Goal: Information Seeking & Learning: Learn about a topic

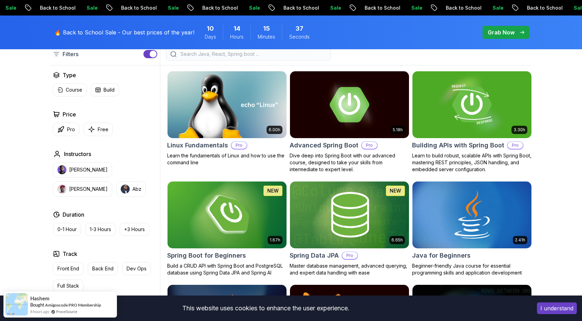
scroll to position [193, 0]
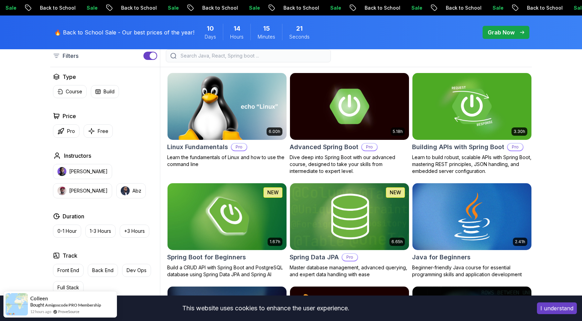
click at [347, 53] on div at bounding box center [346, 55] width 372 height 13
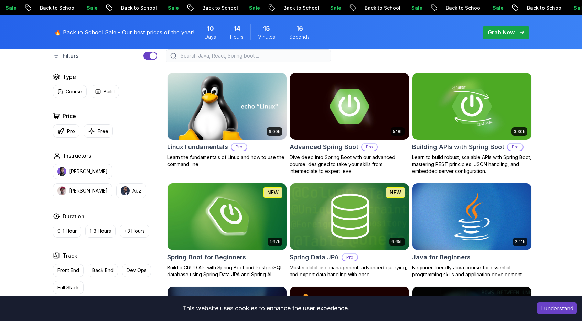
click at [342, 52] on div at bounding box center [346, 55] width 372 height 13
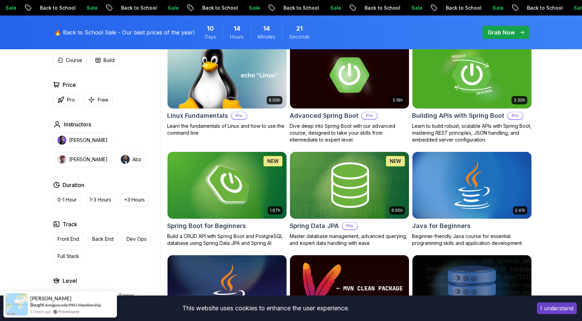
scroll to position [223, 0]
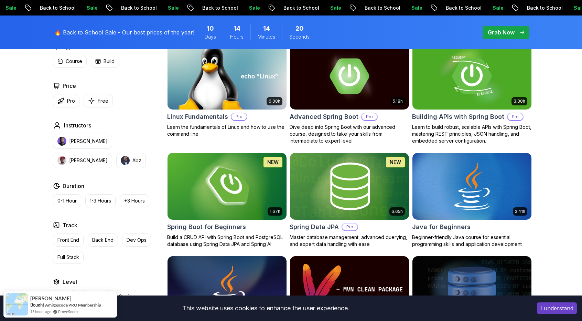
click at [359, 171] on img at bounding box center [349, 186] width 125 height 70
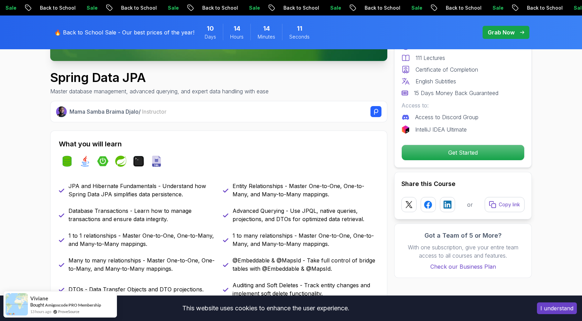
scroll to position [219, 0]
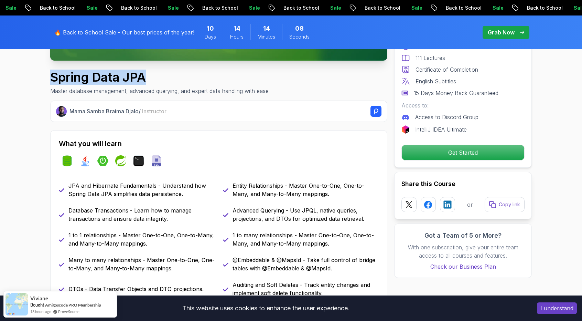
drag, startPoint x: 146, startPoint y: 77, endPoint x: 49, endPoint y: 82, distance: 97.1
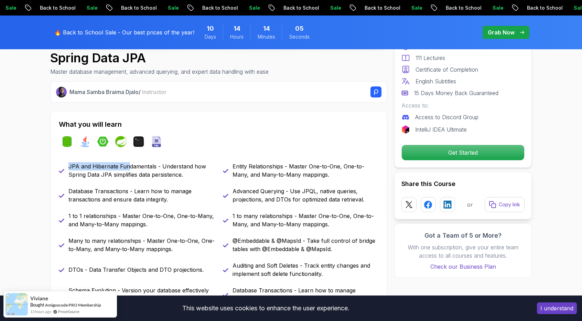
drag, startPoint x: 68, startPoint y: 164, endPoint x: 128, endPoint y: 165, distance: 59.9
click at [128, 165] on p "JPA and Hibernate Fundamentals - Understand how Spring Data JPA simplifies data…" at bounding box center [141, 170] width 146 height 17
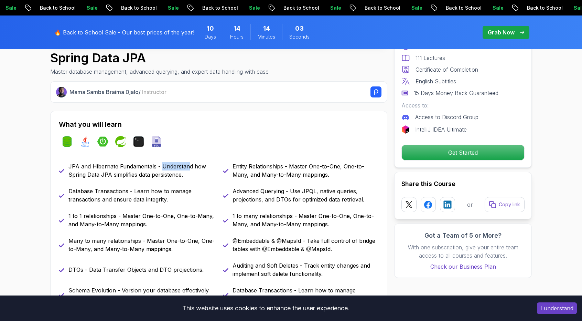
drag, startPoint x: 160, startPoint y: 163, endPoint x: 189, endPoint y: 163, distance: 28.2
click at [189, 163] on p "JPA and Hibernate Fundamentals - Understand how Spring Data JPA simplifies data…" at bounding box center [141, 170] width 146 height 17
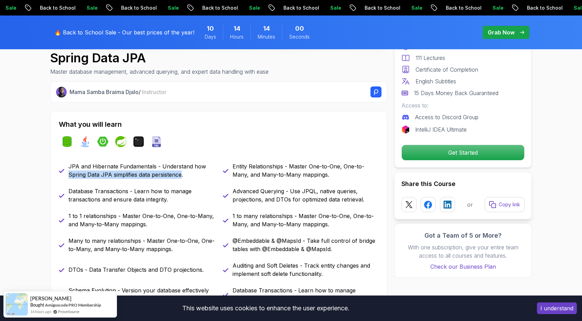
drag, startPoint x: 66, startPoint y: 177, endPoint x: 182, endPoint y: 171, distance: 115.4
click at [182, 171] on div "JPA and Hibernate Fundamentals - Understand how Spring Data JPA simplifies data…" at bounding box center [137, 170] width 156 height 17
click at [182, 171] on p "JPA and Hibernate Fundamentals - Understand how Spring Data JPA simplifies data…" at bounding box center [141, 170] width 146 height 17
drag, startPoint x: 151, startPoint y: 174, endPoint x: 182, endPoint y: 175, distance: 30.3
click at [182, 175] on p "JPA and Hibernate Fundamentals - Understand how Spring Data JPA simplifies data…" at bounding box center [141, 170] width 146 height 17
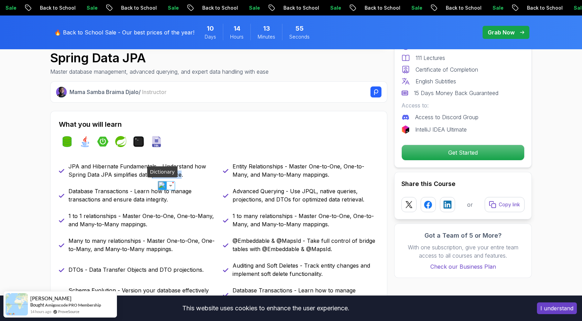
click at [163, 183] on img at bounding box center [162, 185] width 9 height 9
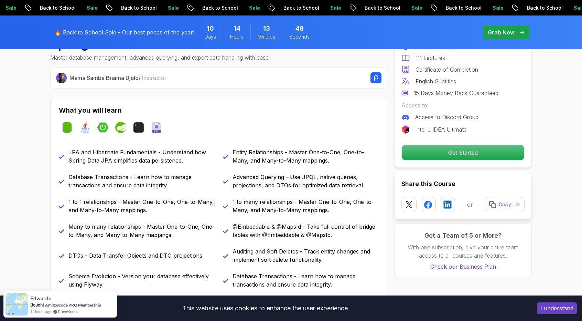
scroll to position [253, 0]
click at [133, 176] on p "Database Transactions - Learn how to manage transactions and ensure data integr…" at bounding box center [141, 181] width 146 height 17
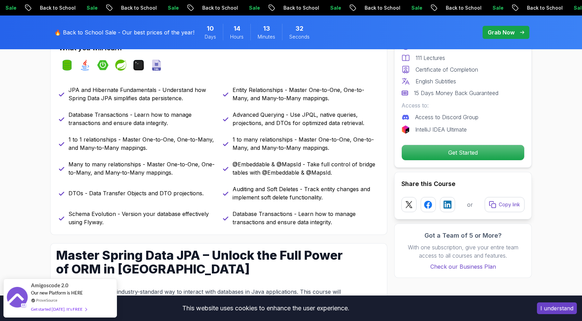
scroll to position [315, 0]
drag, startPoint x: 67, startPoint y: 162, endPoint x: 126, endPoint y: 159, distance: 58.9
click at [126, 160] on div "Many to many relationships - Master One-to-One, One-to-Many, and Many-to-Many m…" at bounding box center [137, 168] width 156 height 17
click at [129, 160] on p "Many to many relationships - Master One-to-One, One-to-Many, and Many-to-Many m…" at bounding box center [141, 168] width 146 height 17
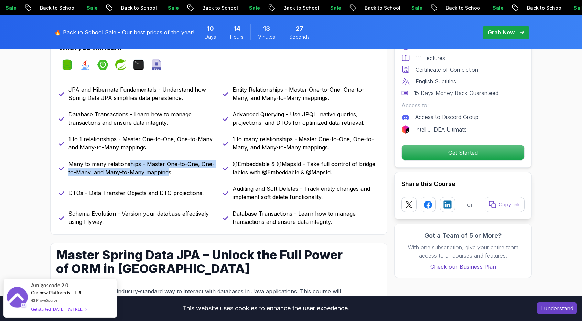
drag, startPoint x: 129, startPoint y: 160, endPoint x: 166, endPoint y: 171, distance: 38.7
click at [166, 171] on p "Many to many relationships - Master One-to-One, One-to-Many, and Many-to-Many m…" at bounding box center [141, 168] width 146 height 17
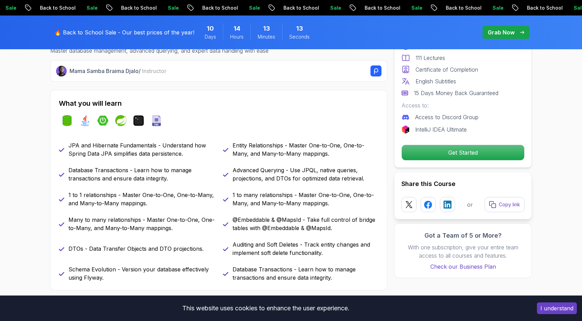
scroll to position [277, 0]
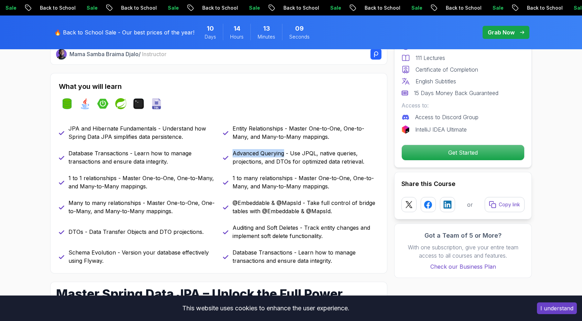
drag, startPoint x: 233, startPoint y: 152, endPoint x: 285, endPoint y: 152, distance: 52.3
click at [285, 152] on p "Advanced Querying - Use JPQL, native queries, projections, and DTOs for optimiz…" at bounding box center [306, 157] width 146 height 17
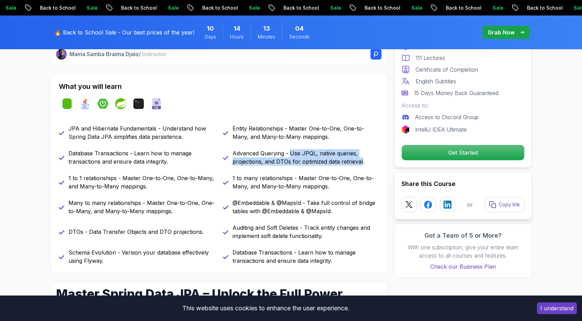
drag, startPoint x: 289, startPoint y: 152, endPoint x: 361, endPoint y: 159, distance: 72.2
click at [361, 159] on p "Advanced Querying - Use JPQL, native queries, projections, and DTOs for optimiz…" at bounding box center [306, 157] width 146 height 17
click at [343, 159] on p "Advanced Querying - Use JPQL, native queries, projections, and DTOs for optimiz…" at bounding box center [306, 157] width 146 height 17
click at [341, 160] on p "Advanced Querying - Use JPQL, native queries, projections, and DTOs for optimiz…" at bounding box center [306, 157] width 146 height 17
drag, startPoint x: 341, startPoint y: 160, endPoint x: 361, endPoint y: 161, distance: 19.3
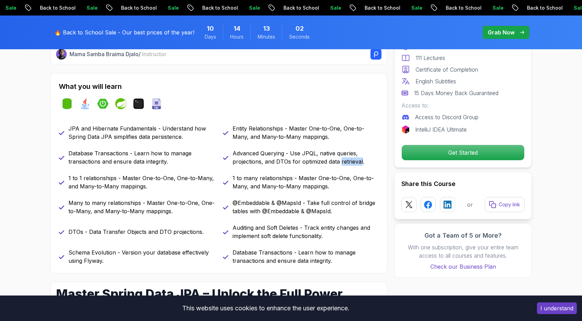
click at [361, 161] on p "Advanced Querying - Use JPQL, native queries, projections, and DTOs for optimiz…" at bounding box center [306, 157] width 146 height 17
drag, startPoint x: 232, startPoint y: 176, endPoint x: 293, endPoint y: 178, distance: 61.6
click at [293, 178] on div "1 to many relationships - Master One-to-One, One-to-Many, and Many-to-Many mapp…" at bounding box center [301, 182] width 156 height 17
click at [299, 178] on p "1 to many relationships - Master One-to-One, One-to-Many, and Many-to-Many mapp…" at bounding box center [306, 182] width 146 height 17
drag, startPoint x: 233, startPoint y: 203, endPoint x: 305, endPoint y: 200, distance: 72.3
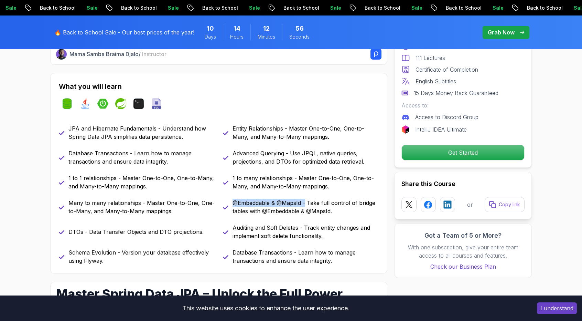
click at [305, 200] on p "@Embeddable & @MapsId - Take full control of bridge tables with @Embeddable & @…" at bounding box center [306, 207] width 146 height 17
click at [316, 199] on p "@Embeddable & @MapsId - Take full control of bridge tables with @Embeddable & @…" at bounding box center [306, 207] width 146 height 17
drag, startPoint x: 232, startPoint y: 210, endPoint x: 248, endPoint y: 209, distance: 15.9
click at [248, 209] on div "@Embeddable & @MapsId - Take full control of bridge tables with @Embeddable & @…" at bounding box center [301, 207] width 156 height 17
click at [259, 208] on p "@Embeddable & @MapsId - Take full control of bridge tables with @Embeddable & @…" at bounding box center [306, 207] width 146 height 17
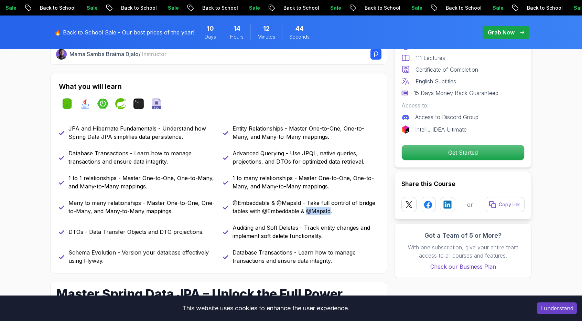
drag, startPoint x: 308, startPoint y: 210, endPoint x: 330, endPoint y: 209, distance: 22.0
click at [330, 209] on p "@Embeddable & @MapsId - Take full control of bridge tables with @Embeddable & @…" at bounding box center [306, 207] width 146 height 17
drag, startPoint x: 265, startPoint y: 211, endPoint x: 299, endPoint y: 211, distance: 34.4
click at [299, 211] on p "@Embeddable & @MapsId - Take full control of bridge tables with @Embeddable & @…" at bounding box center [306, 207] width 146 height 17
drag, startPoint x: 233, startPoint y: 227, endPoint x: 296, endPoint y: 227, distance: 63.0
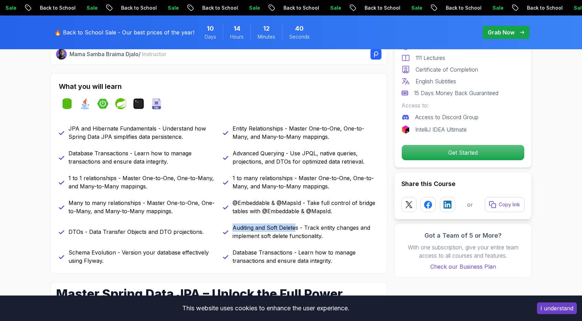
click at [296, 227] on p "Auditing and Soft Deletes - Track entity changes and implement soft delete func…" at bounding box center [306, 231] width 146 height 17
drag, startPoint x: 304, startPoint y: 227, endPoint x: 358, endPoint y: 226, distance: 53.7
click at [358, 226] on p "Auditing and Soft Deletes - Track entity changes and implement soft delete func…" at bounding box center [306, 231] width 146 height 17
drag, startPoint x: 260, startPoint y: 236, endPoint x: 320, endPoint y: 236, distance: 60.2
click at [320, 236] on p "Auditing and Soft Deletes - Track entity changes and implement soft delete func…" at bounding box center [306, 231] width 146 height 17
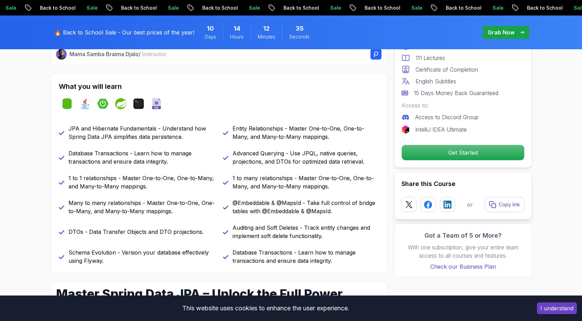
click at [327, 236] on p "Auditing and Soft Deletes - Track entity changes and implement soft delete func…" at bounding box center [306, 231] width 146 height 17
drag, startPoint x: 233, startPoint y: 251, endPoint x: 290, endPoint y: 250, distance: 56.8
click at [290, 250] on p "Database Transactions - Learn how to manage transactions and ensure data integr…" at bounding box center [306, 256] width 146 height 17
drag, startPoint x: 301, startPoint y: 251, endPoint x: 326, endPoint y: 250, distance: 25.1
click at [326, 250] on p "Database Transactions - Learn how to manage transactions and ensure data integr…" at bounding box center [306, 256] width 146 height 17
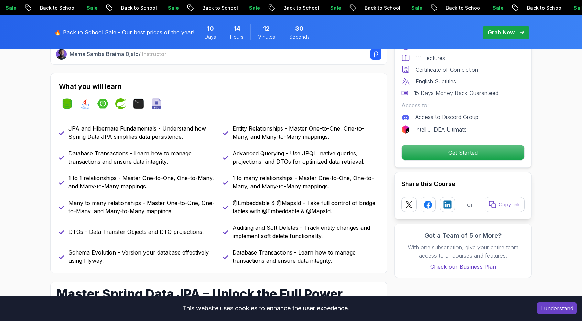
click at [280, 258] on p "Database Transactions - Learn how to manage transactions and ensure data integr…" at bounding box center [306, 256] width 146 height 17
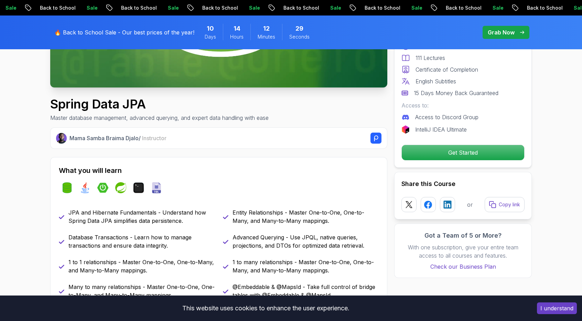
scroll to position [0, 0]
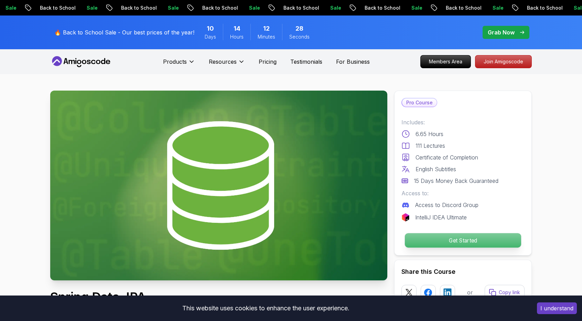
click at [433, 238] on p "Get Started" at bounding box center [463, 240] width 116 height 14
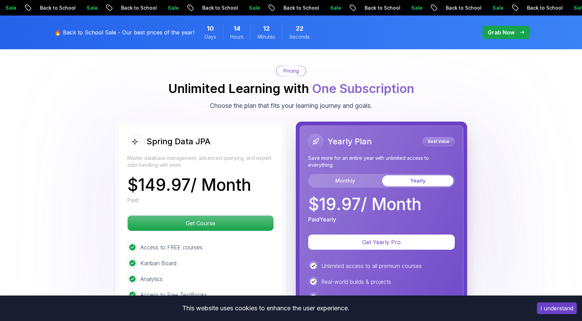
scroll to position [1675, 0]
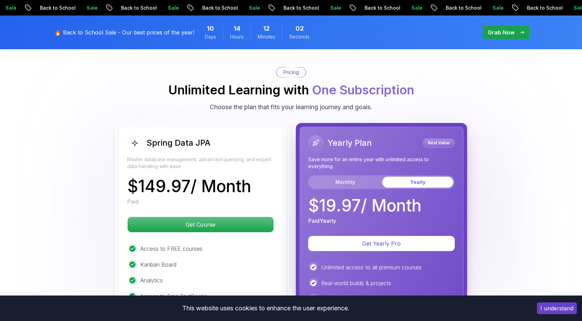
click at [76, 169] on div "Spring Data JPA Master database management, advanced querying, and expert data …" at bounding box center [291, 275] width 482 height 304
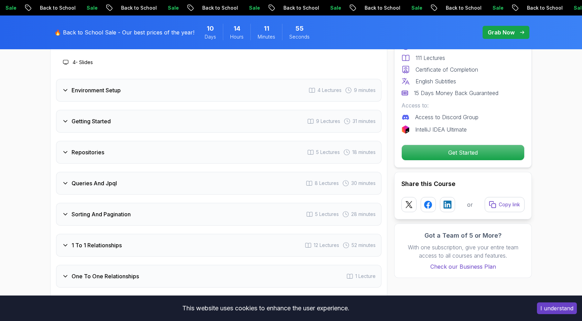
scroll to position [954, 0]
click at [65, 119] on icon at bounding box center [65, 120] width 3 height 2
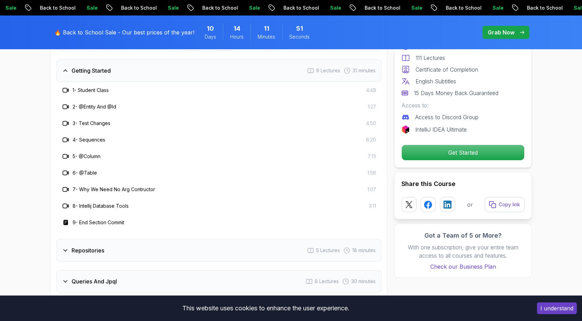
scroll to position [937, 0]
drag, startPoint x: 80, startPoint y: 96, endPoint x: 98, endPoint y: 94, distance: 18.0
click at [98, 104] on h3 "2 - @Entity And @Id" at bounding box center [95, 107] width 44 height 7
drag, startPoint x: 110, startPoint y: 94, endPoint x: 120, endPoint y: 94, distance: 10.3
click at [120, 103] on div "2 - @Entity And @Id 1:27" at bounding box center [219, 107] width 314 height 8
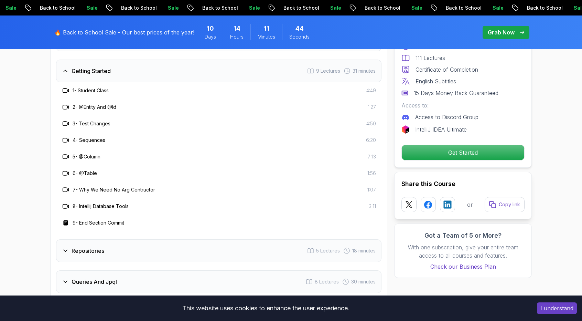
drag, startPoint x: 81, startPoint y: 110, endPoint x: 114, endPoint y: 110, distance: 33.0
click at [114, 119] on div "3 - Test Changes 4:50" at bounding box center [219, 123] width 314 height 8
drag, startPoint x: 81, startPoint y: 146, endPoint x: 104, endPoint y: 144, distance: 23.4
click at [104, 152] on div "5 - @Column 7:13" at bounding box center [219, 156] width 314 height 8
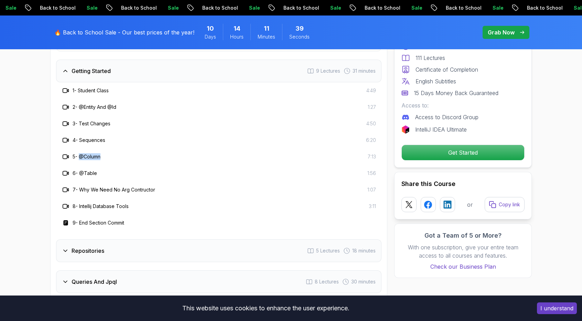
drag, startPoint x: 81, startPoint y: 144, endPoint x: 104, endPoint y: 143, distance: 23.4
click at [104, 152] on div "5 - @Column 7:13" at bounding box center [219, 156] width 314 height 8
drag, startPoint x: 81, startPoint y: 161, endPoint x: 102, endPoint y: 160, distance: 21.4
click at [102, 169] on div "6 - @Table 1:56" at bounding box center [219, 173] width 314 height 8
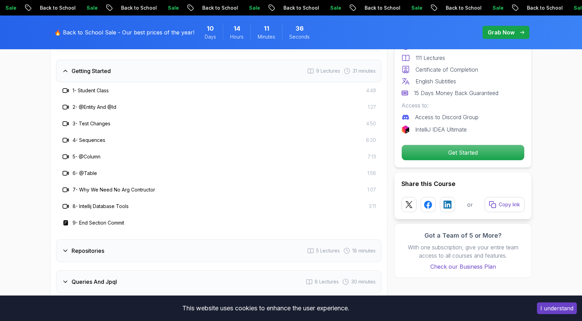
drag, startPoint x: 82, startPoint y: 178, endPoint x: 159, endPoint y: 177, distance: 77.1
click at [159, 185] on div "7 - Why We Need No Arg Contructor 1:07" at bounding box center [219, 189] width 314 height 8
drag, startPoint x: 80, startPoint y: 212, endPoint x: 133, endPoint y: 208, distance: 53.4
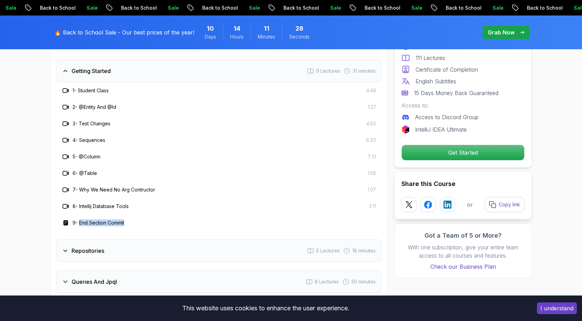
click at [133, 218] on div "9 - End Section Commit" at bounding box center [219, 222] width 314 height 8
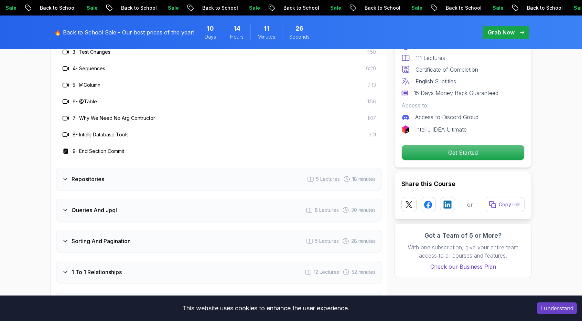
scroll to position [1016, 0]
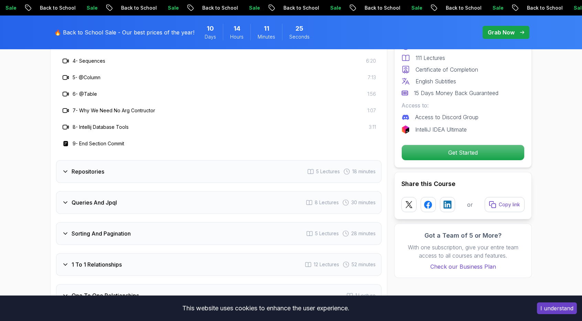
click at [68, 167] on div "Repositories" at bounding box center [83, 171] width 42 height 8
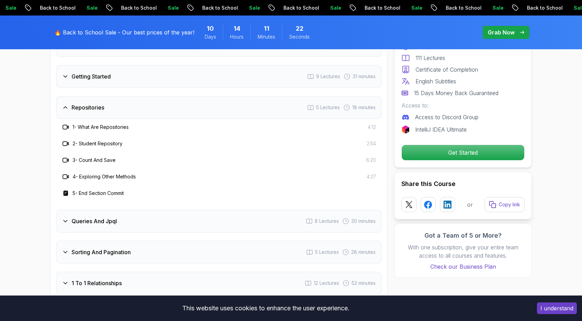
scroll to position [932, 0]
drag, startPoint x: 130, startPoint y: 114, endPoint x: 78, endPoint y: 117, distance: 51.7
click at [78, 122] on div "1 - What Are Repositories 4:12" at bounding box center [219, 126] width 314 height 8
drag, startPoint x: 123, startPoint y: 129, endPoint x: 79, endPoint y: 130, distance: 44.1
click at [79, 139] on h3 "2 - Student Repository" at bounding box center [98, 142] width 50 height 7
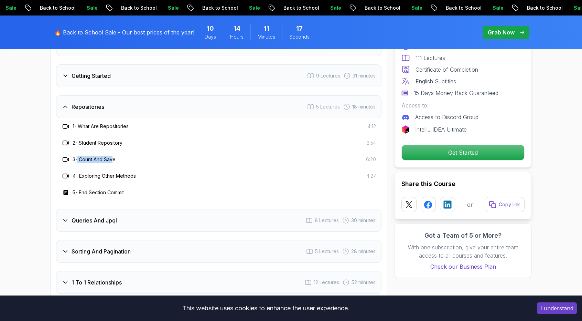
drag, startPoint x: 115, startPoint y: 148, endPoint x: 78, endPoint y: 150, distance: 36.5
click at [78, 156] on h3 "3 - Count And Save" at bounding box center [94, 159] width 43 height 7
click at [80, 156] on h3 "3 - Count And Save" at bounding box center [94, 159] width 43 height 7
drag, startPoint x: 81, startPoint y: 163, endPoint x: 140, endPoint y: 161, distance: 58.5
click at [140, 172] on div "4 - Exploring Other Methods 4:27" at bounding box center [219, 176] width 314 height 8
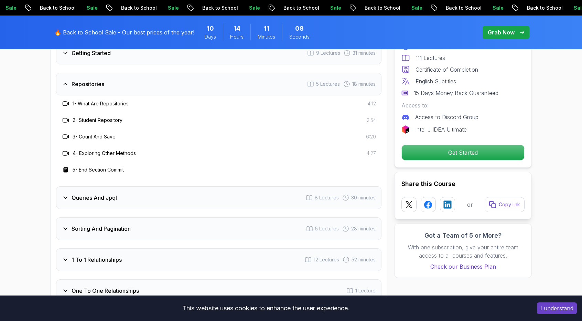
scroll to position [956, 0]
click at [65, 193] on icon at bounding box center [65, 196] width 7 height 7
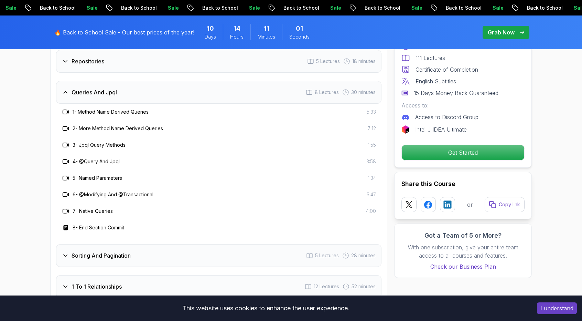
scroll to position [978, 0]
drag, startPoint x: 78, startPoint y: 100, endPoint x: 149, endPoint y: 97, distance: 71.0
click at [149, 108] on h3 "1 - Method Name Derived Queries" at bounding box center [111, 111] width 76 height 7
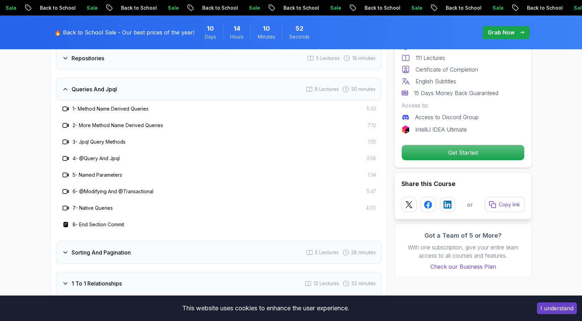
scroll to position [982, 0]
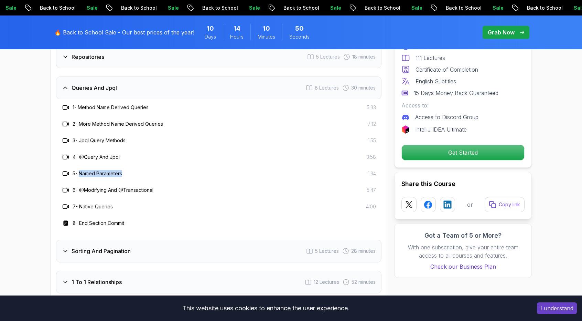
drag, startPoint x: 81, startPoint y: 160, endPoint x: 129, endPoint y: 160, distance: 47.8
click at [129, 169] on div "5 - Named Parameters 1:34" at bounding box center [219, 173] width 314 height 8
drag, startPoint x: 80, startPoint y: 178, endPoint x: 156, endPoint y: 178, distance: 75.7
click at [156, 186] on div "6 - @Modifying And @Transactional 5:47" at bounding box center [219, 190] width 314 height 8
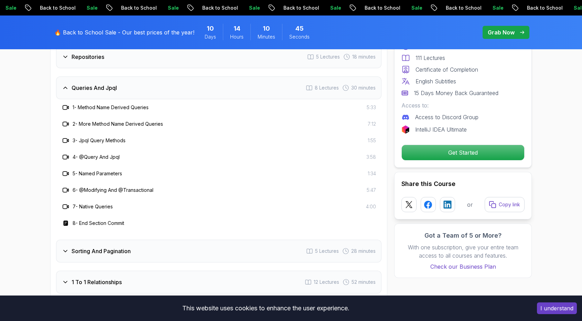
drag, startPoint x: 80, startPoint y: 194, endPoint x: 115, endPoint y: 194, distance: 35.4
click at [115, 202] on div "7 - Native Queries 4:00" at bounding box center [219, 206] width 314 height 8
drag, startPoint x: 80, startPoint y: 194, endPoint x: 116, endPoint y: 195, distance: 35.8
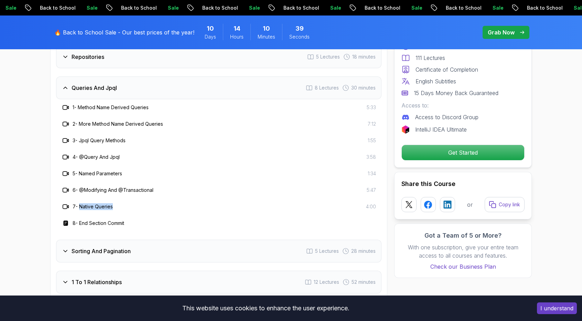
click at [116, 202] on div "7 - Native Queries 4:00" at bounding box center [219, 206] width 314 height 8
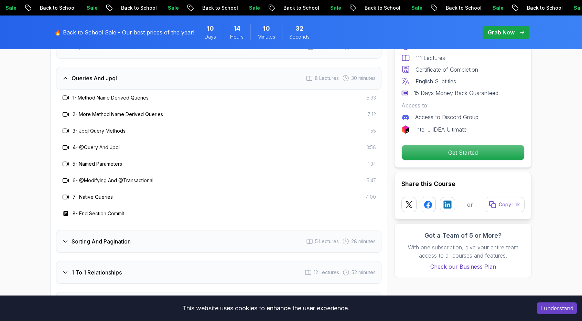
scroll to position [992, 0]
drag, startPoint x: 126, startPoint y: 201, endPoint x: 81, endPoint y: 201, distance: 44.7
click at [81, 210] on h3 "8 - End Section Commit" at bounding box center [99, 213] width 52 height 7
click at [66, 237] on icon at bounding box center [65, 240] width 7 height 7
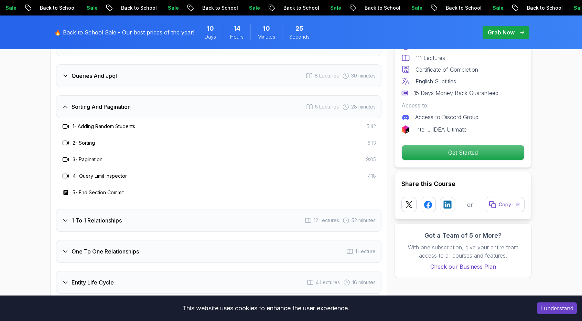
scroll to position [994, 0]
drag, startPoint x: 80, startPoint y: 164, endPoint x: 132, endPoint y: 164, distance: 51.9
click at [132, 172] on div "4 - Query Limit Inspector 7:18" at bounding box center [219, 176] width 314 height 8
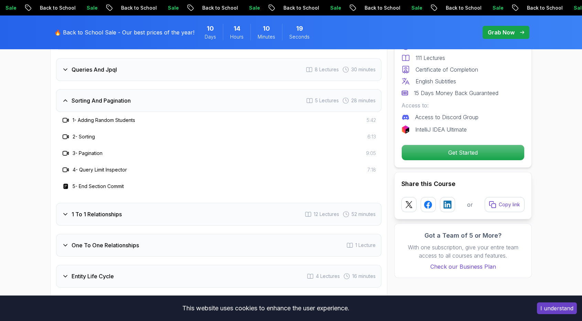
scroll to position [1001, 0]
click at [78, 182] on h3 "5 - End Section Commit" at bounding box center [98, 185] width 51 height 7
click at [65, 210] on icon at bounding box center [65, 213] width 7 height 7
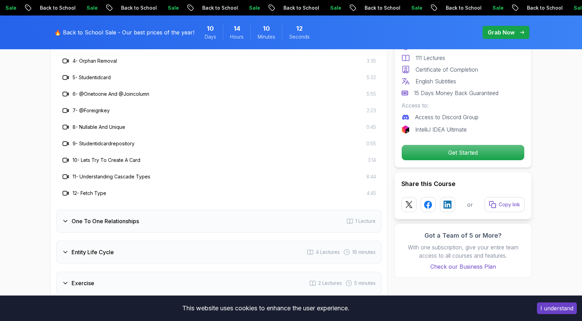
scroll to position [1140, 0]
click at [64, 217] on icon at bounding box center [65, 220] width 7 height 7
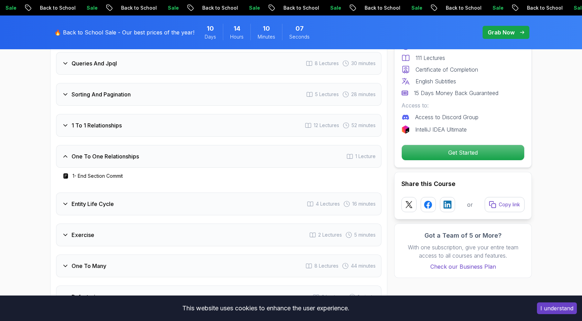
scroll to position [1006, 0]
click at [64, 201] on icon at bounding box center [65, 204] width 7 height 7
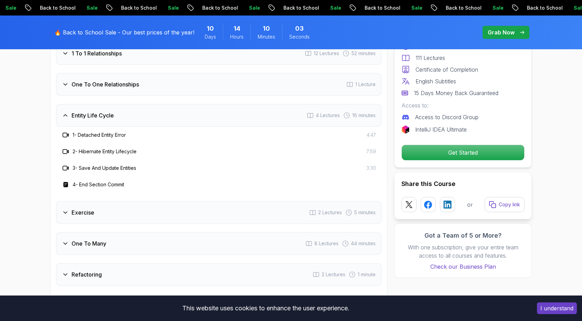
scroll to position [1094, 0]
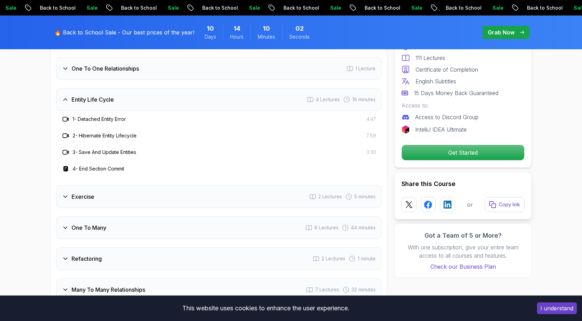
click at [64, 193] on icon at bounding box center [65, 196] width 7 height 7
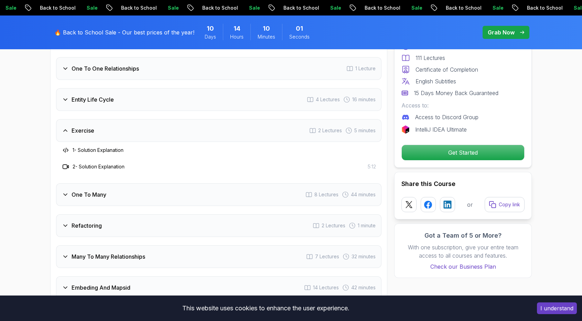
scroll to position [1103, 0]
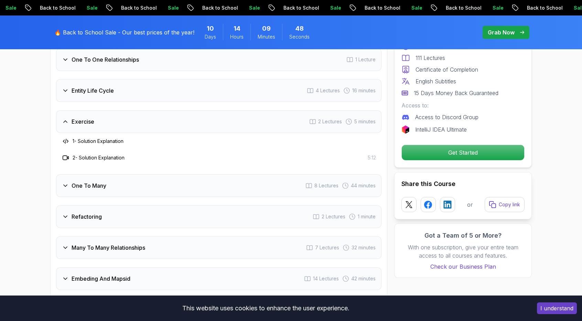
click at [104, 110] on div "Exercise 2 Lectures 5 minutes" at bounding box center [218, 121] width 325 height 23
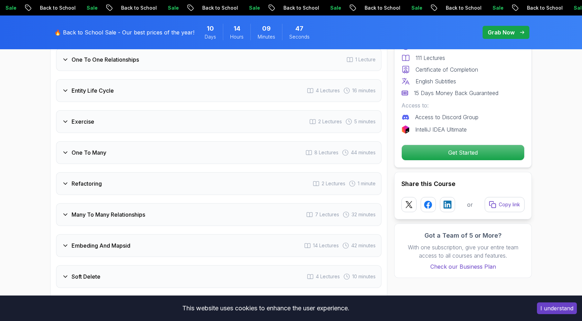
click at [104, 110] on div "Exercise 2 Lectures 5 minutes" at bounding box center [218, 121] width 325 height 23
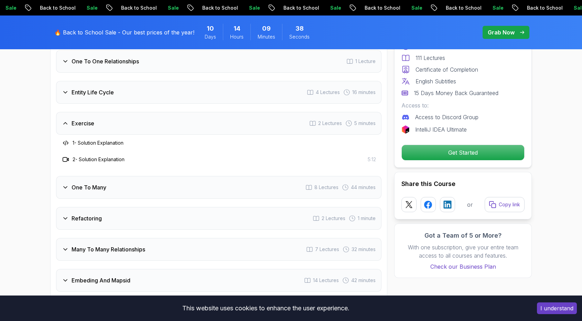
scroll to position [1101, 0]
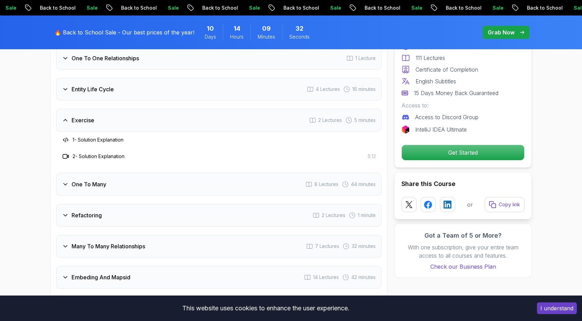
scroll to position [1103, 0]
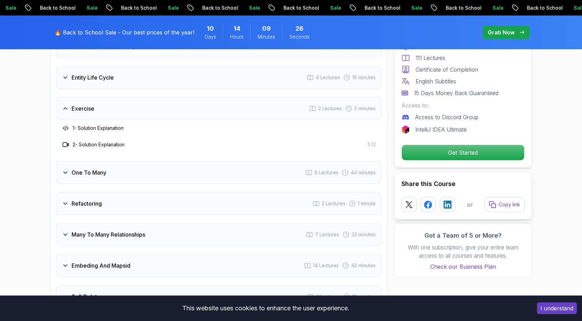
scroll to position [1117, 0]
click at [65, 171] on icon at bounding box center [65, 172] width 3 height 2
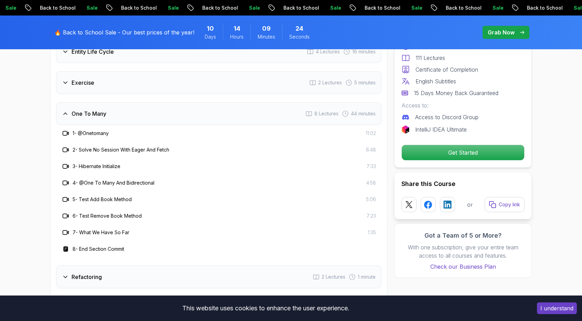
scroll to position [1143, 0]
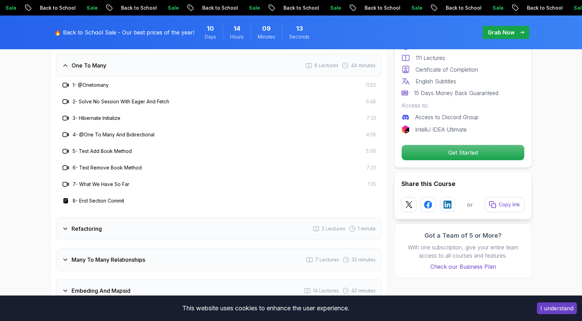
click at [64, 225] on icon at bounding box center [65, 228] width 7 height 7
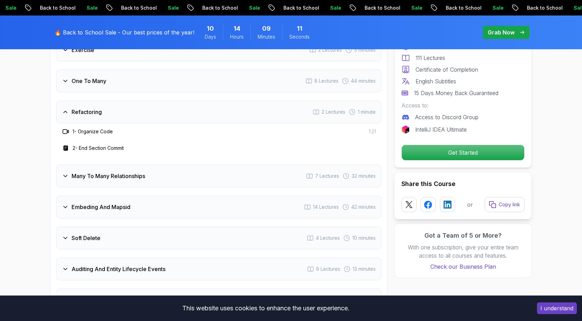
scroll to position [1175, 0]
click at [63, 172] on icon at bounding box center [65, 175] width 7 height 7
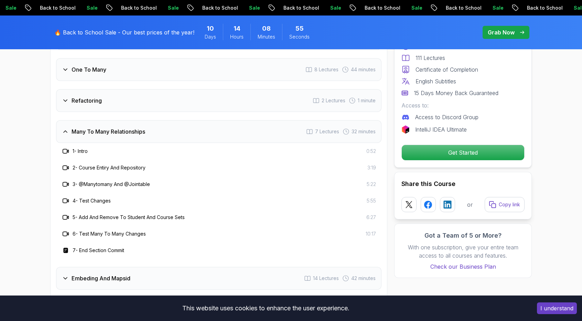
scroll to position [1187, 0]
drag, startPoint x: 85, startPoint y: 169, endPoint x: 119, endPoint y: 167, distance: 34.5
click at [119, 180] on h3 "3 - @Manytomany And @Jointable" at bounding box center [111, 183] width 77 height 7
drag, startPoint x: 128, startPoint y: 169, endPoint x: 152, endPoint y: 169, distance: 24.4
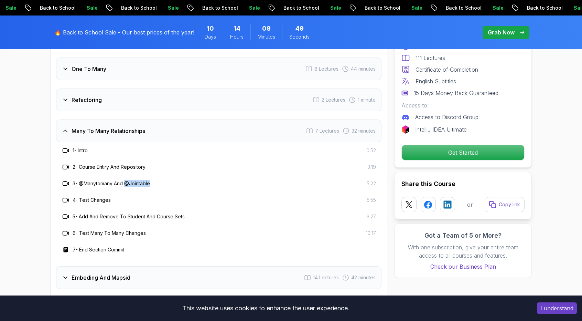
click at [152, 179] on div "3 - @Manytomany And @Jointable 5:22" at bounding box center [219, 183] width 314 height 8
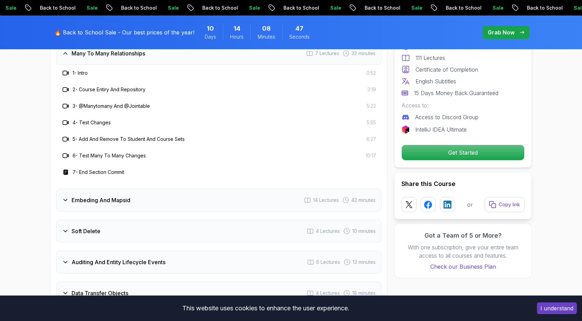
scroll to position [1265, 0]
click at [65, 199] on icon at bounding box center [65, 200] width 3 height 2
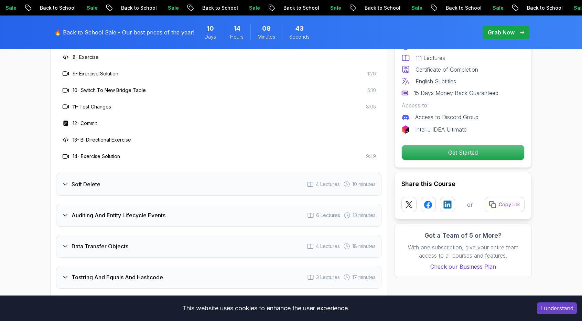
scroll to position [1450, 0]
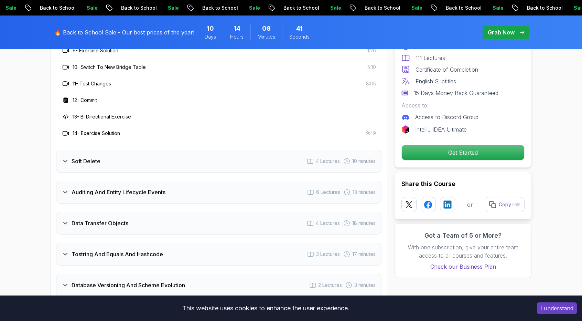
click at [66, 219] on icon at bounding box center [65, 222] width 7 height 7
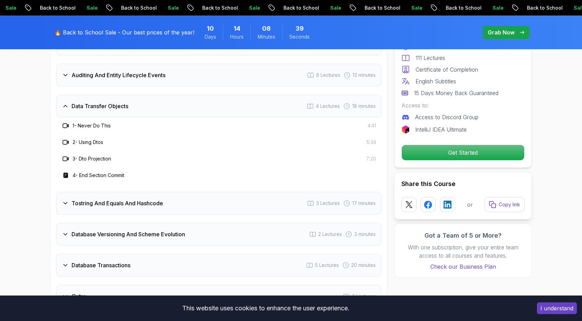
scroll to position [1334, 0]
